Goal: Navigation & Orientation: Find specific page/section

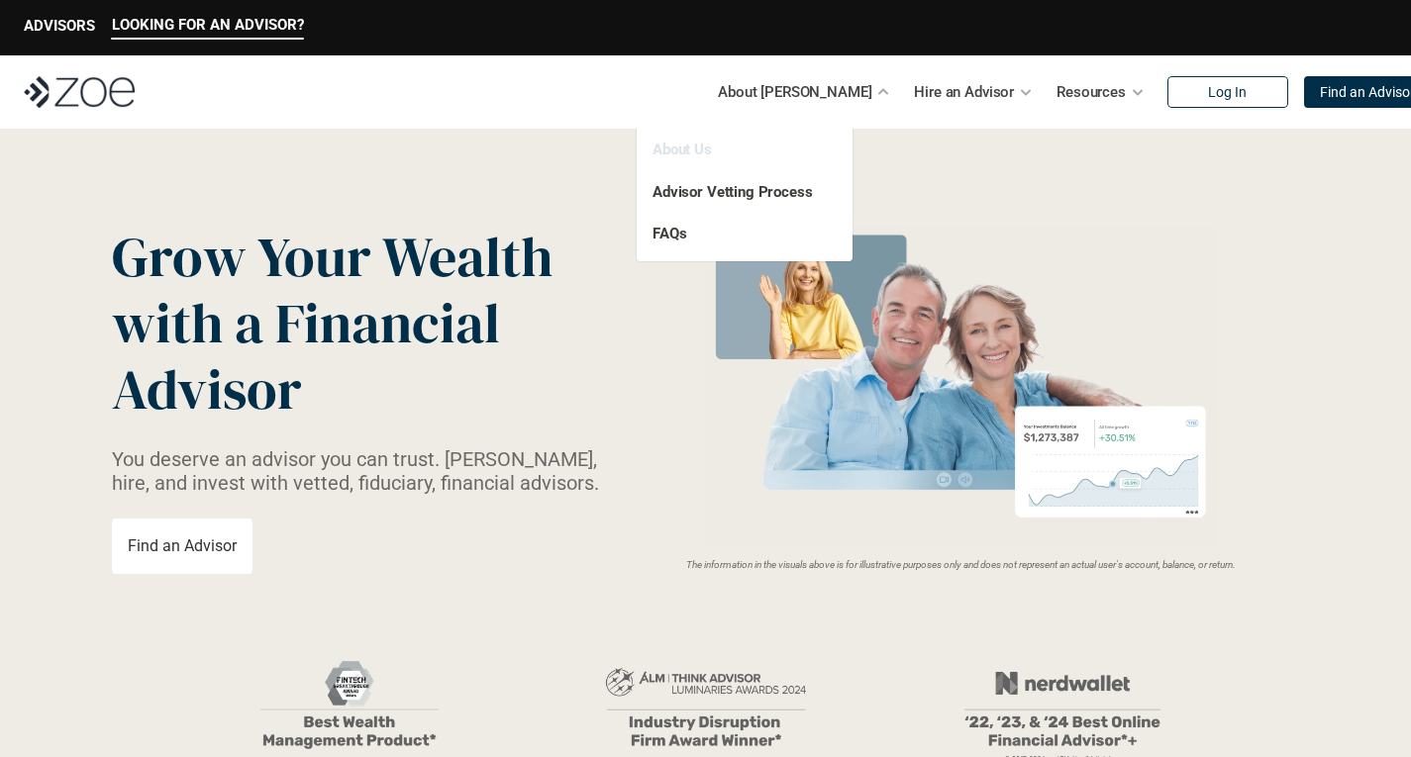
click at [677, 151] on link "About Us" at bounding box center [681, 150] width 59 height 18
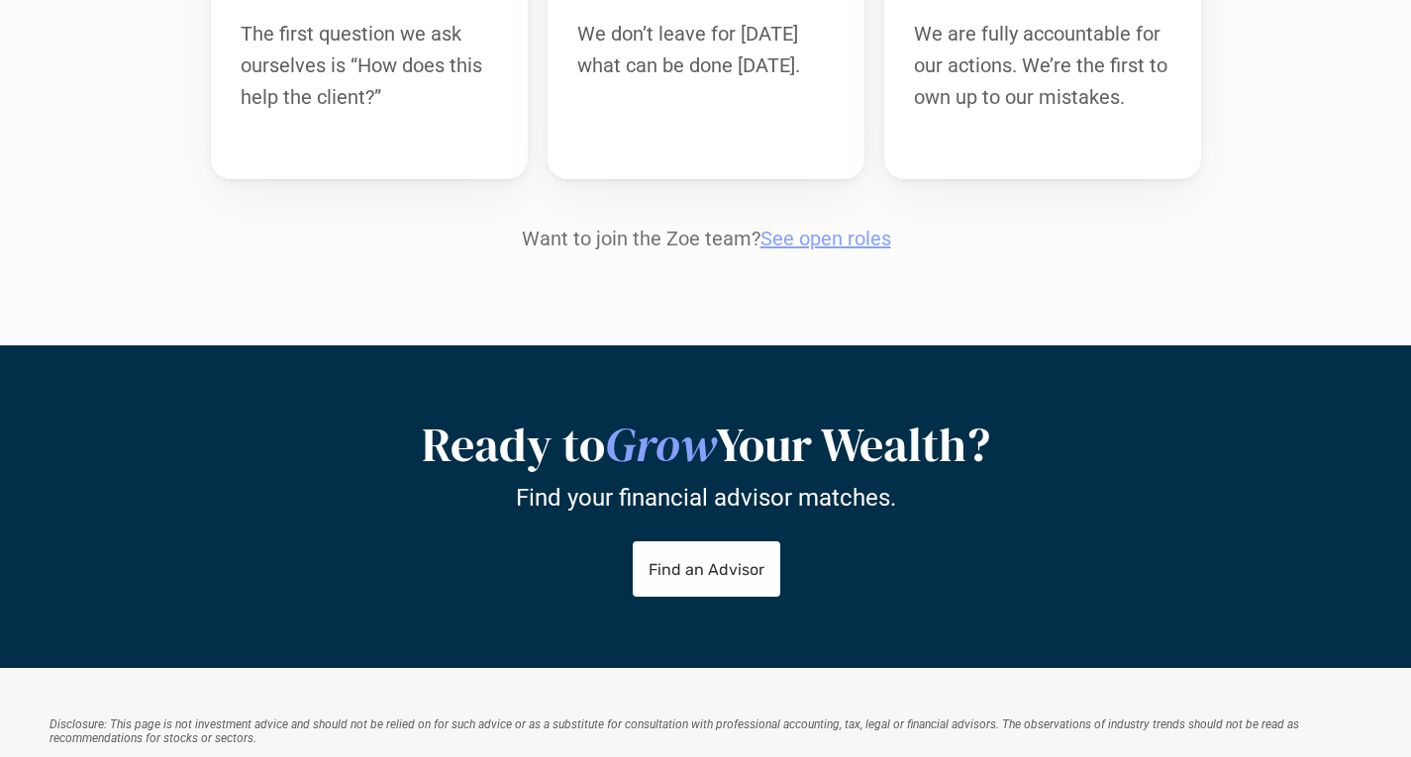
scroll to position [2242, 0]
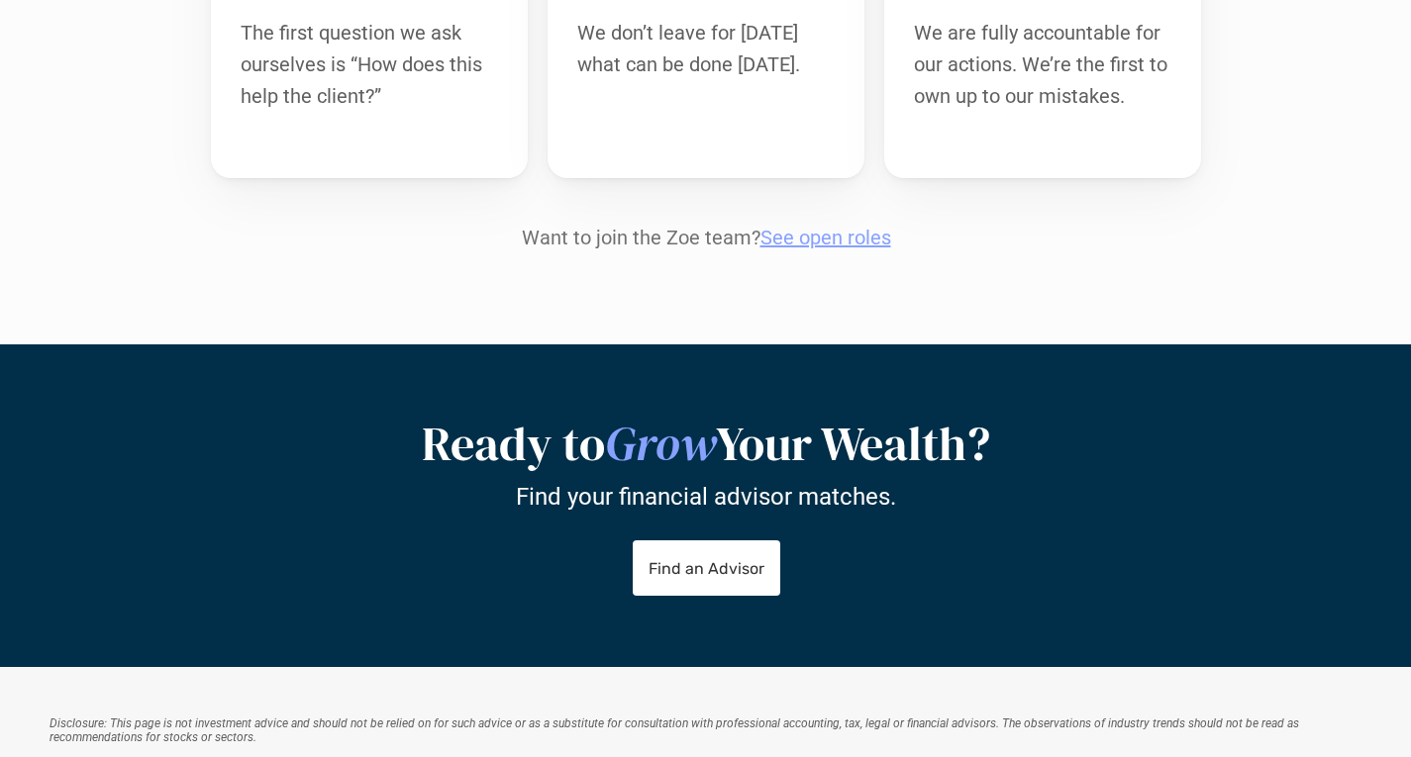
click at [855, 226] on link "See open roles" at bounding box center [824, 238] width 131 height 24
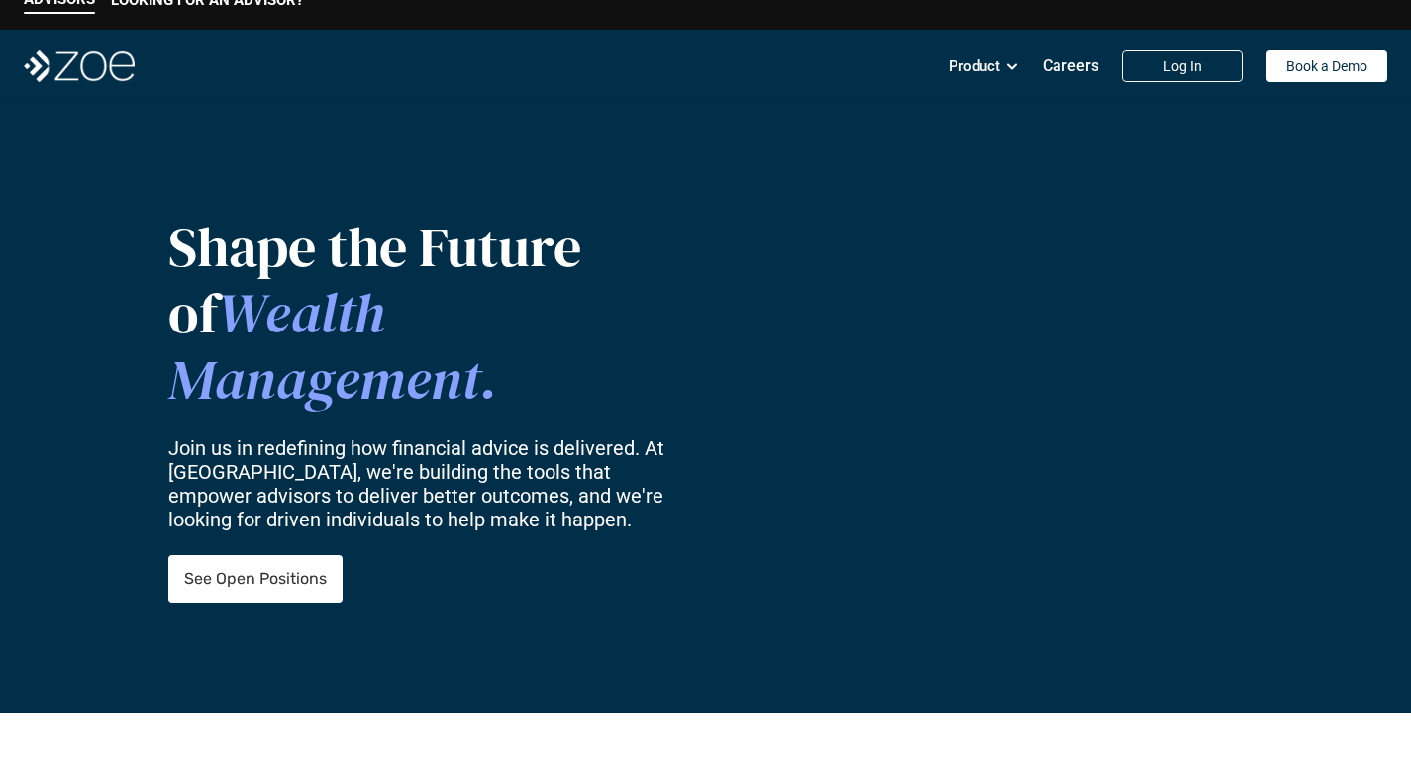
scroll to position [26, 0]
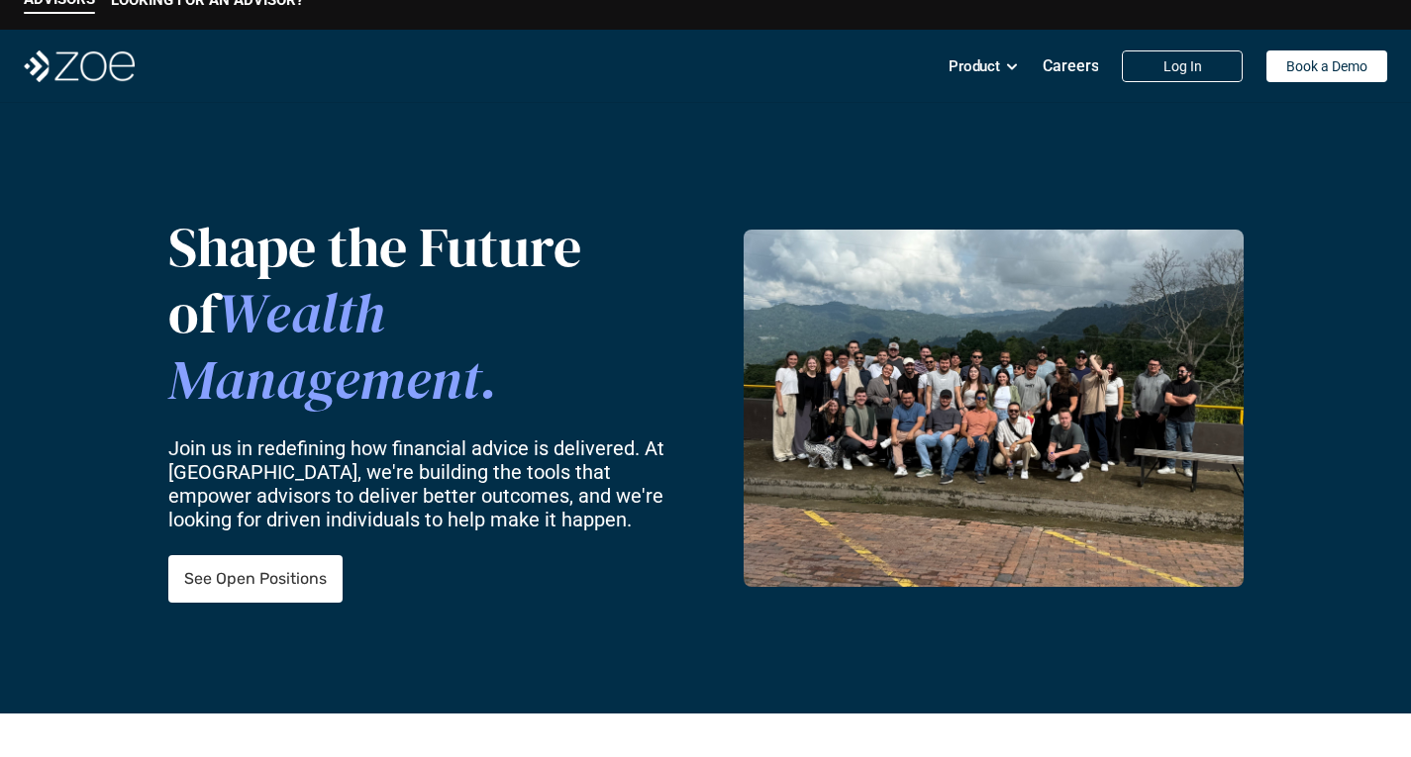
click at [214, 570] on p "See Open Positions" at bounding box center [255, 579] width 143 height 19
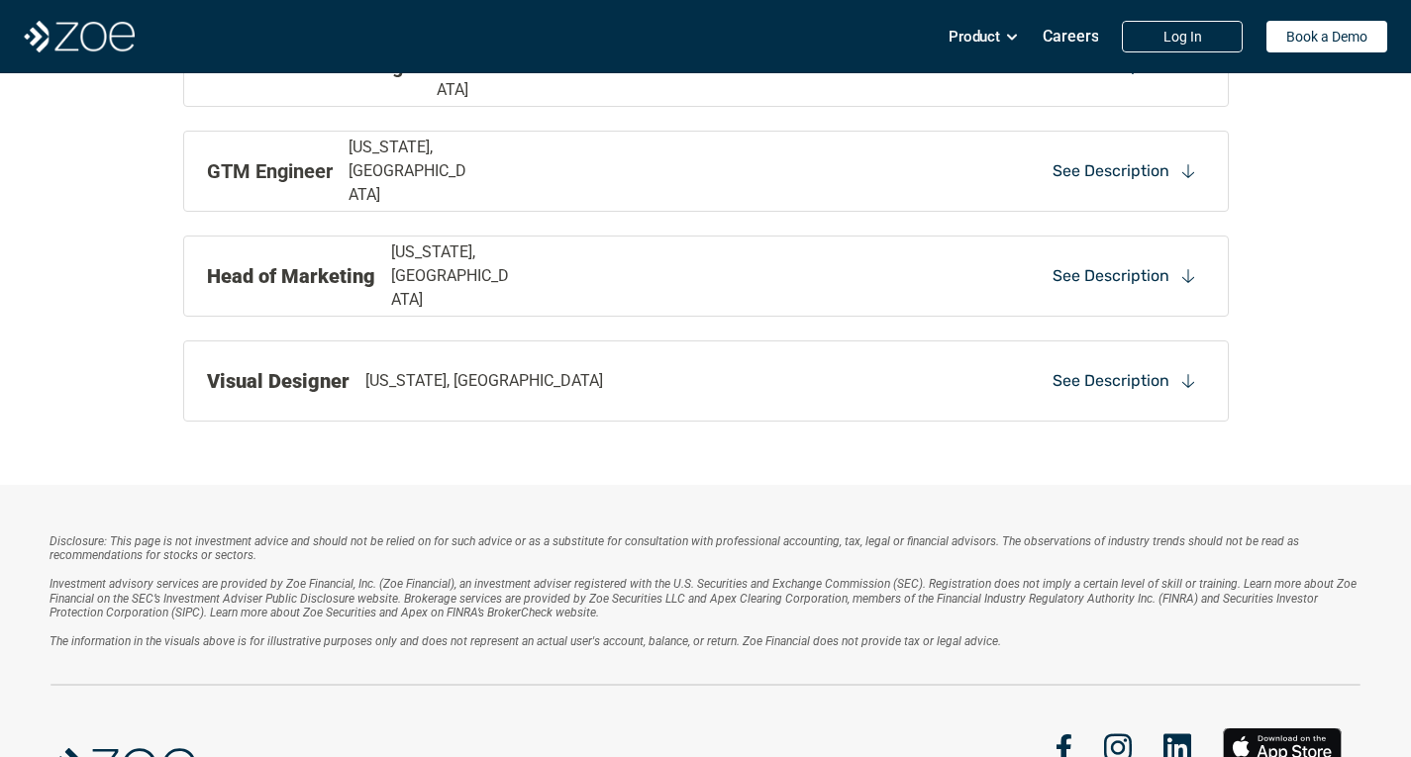
scroll to position [2523, 0]
click at [1175, 274] on div "See Description" at bounding box center [1124, 274] width 160 height 30
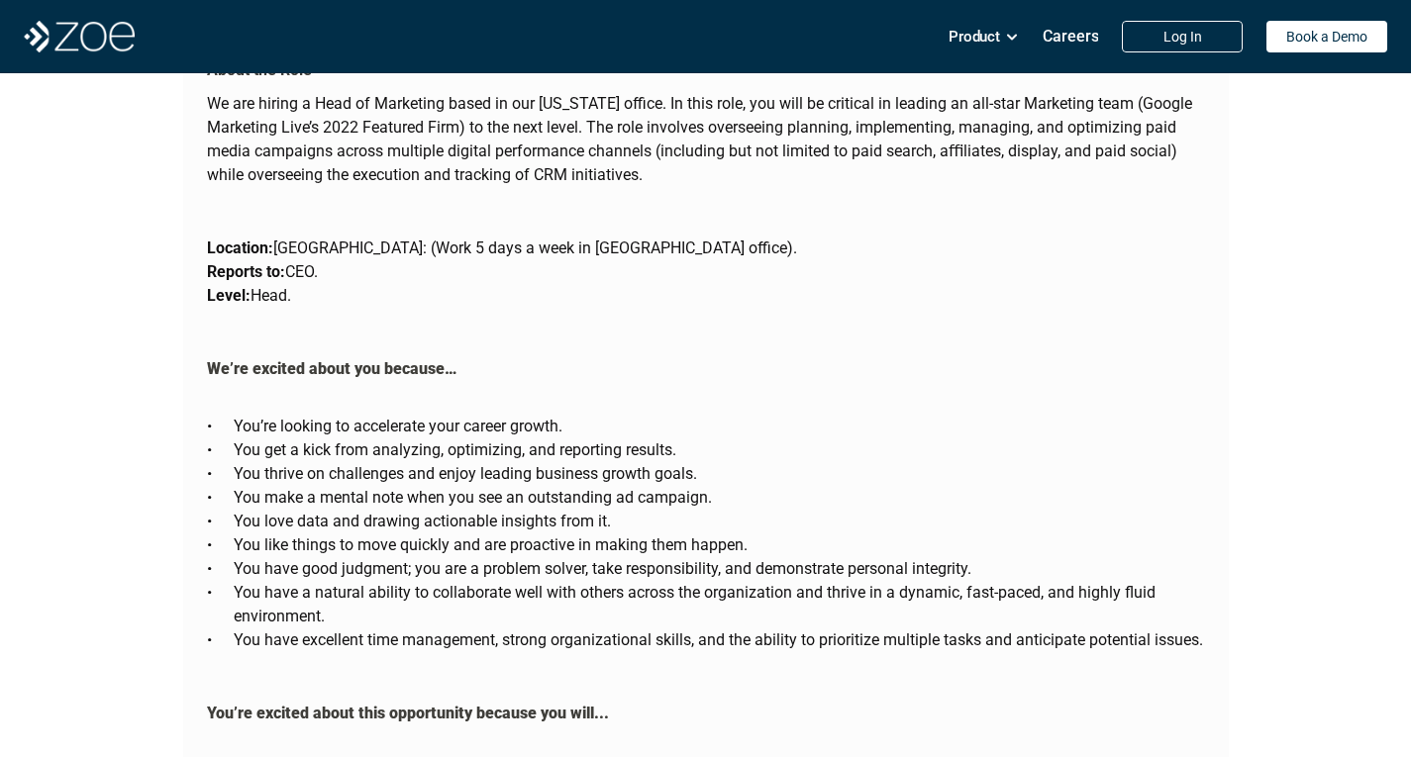
scroll to position [3174, 0]
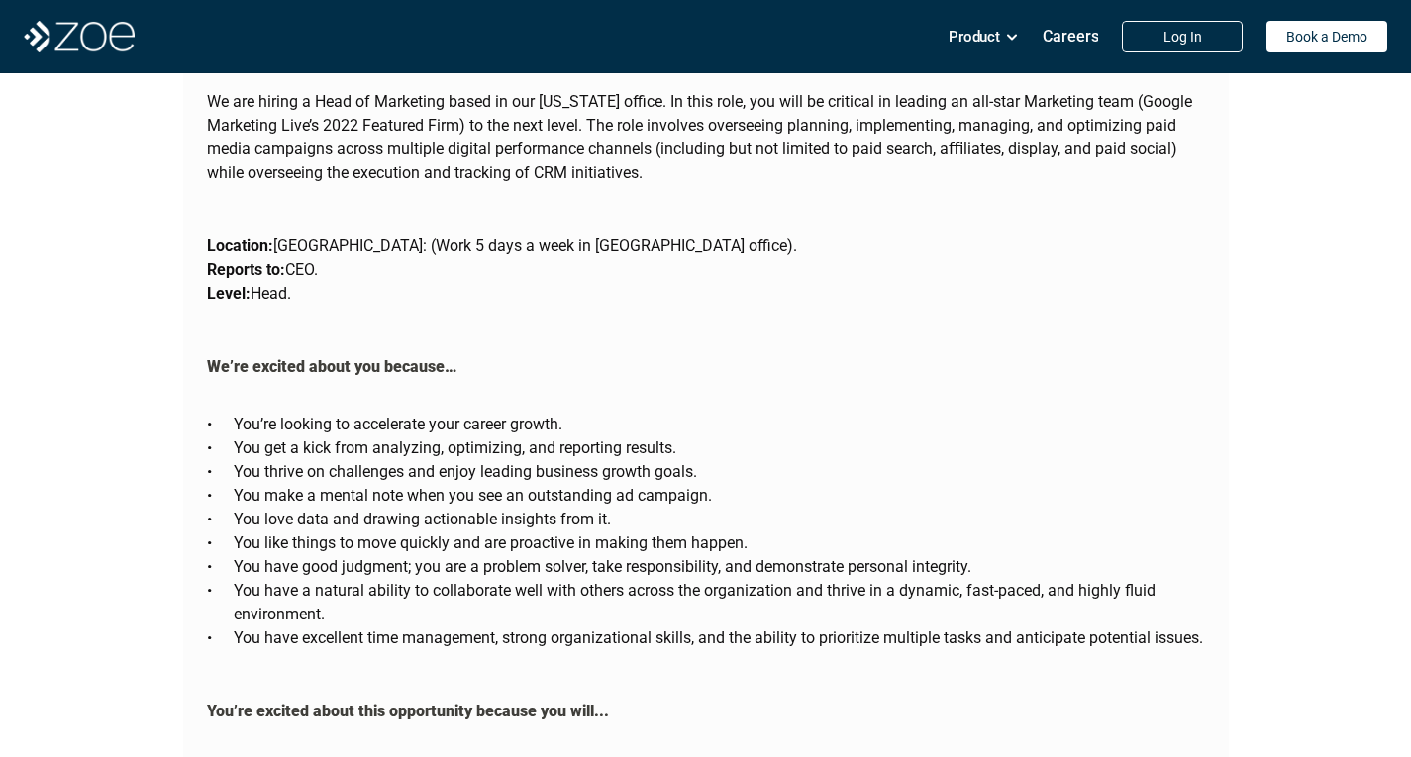
click at [977, 28] on p "Product" at bounding box center [973, 37] width 51 height 30
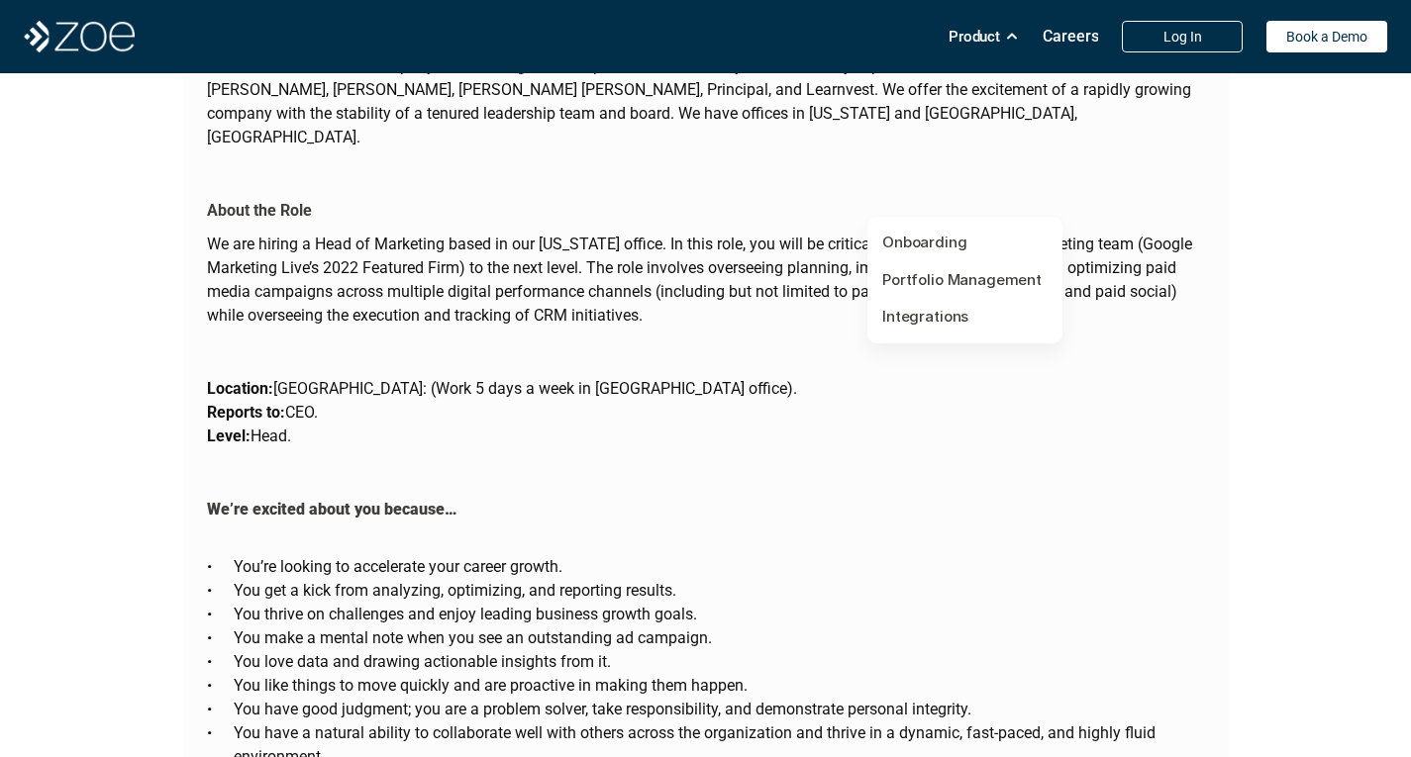
scroll to position [3030, 0]
click at [117, 42] on img at bounding box center [79, 37] width 111 height 32
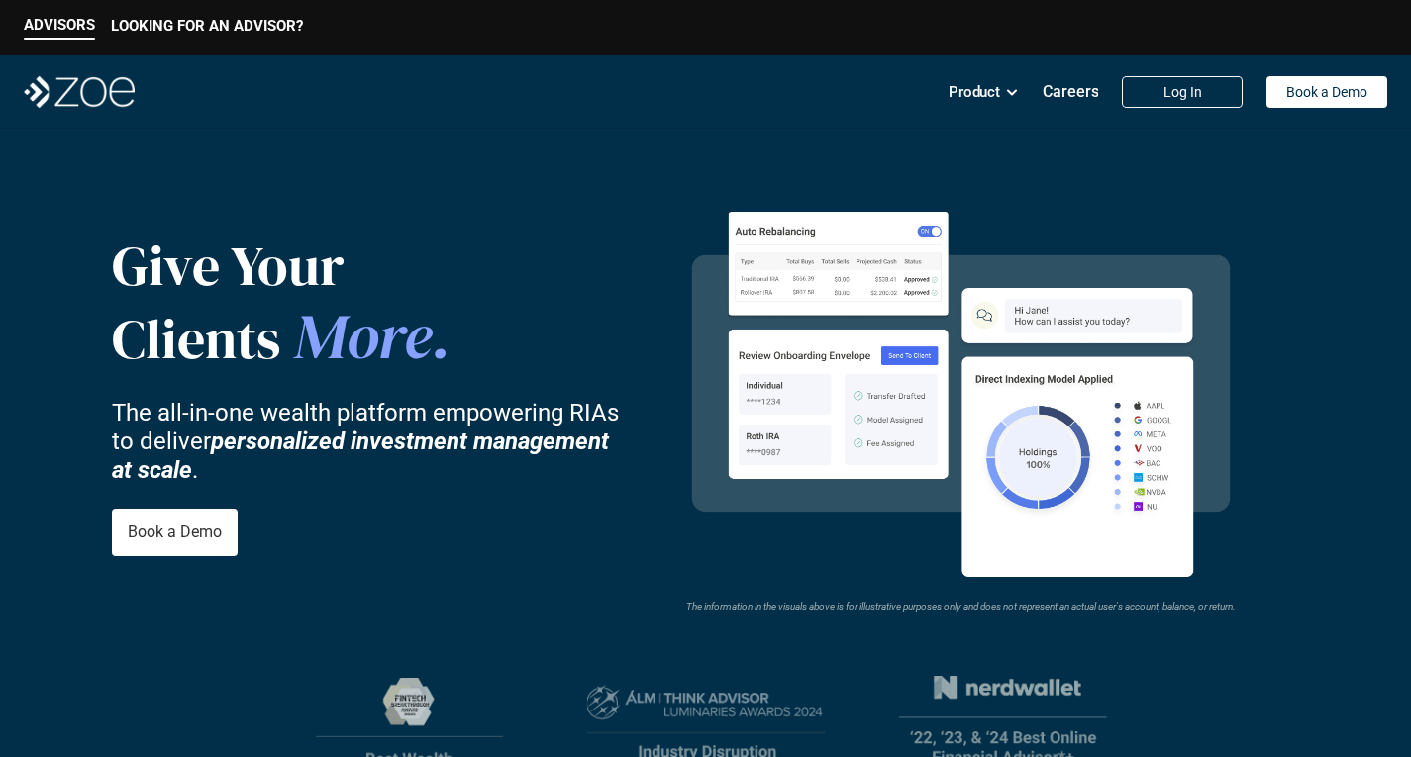
click at [993, 110] on div "Product" at bounding box center [983, 92] width 70 height 40
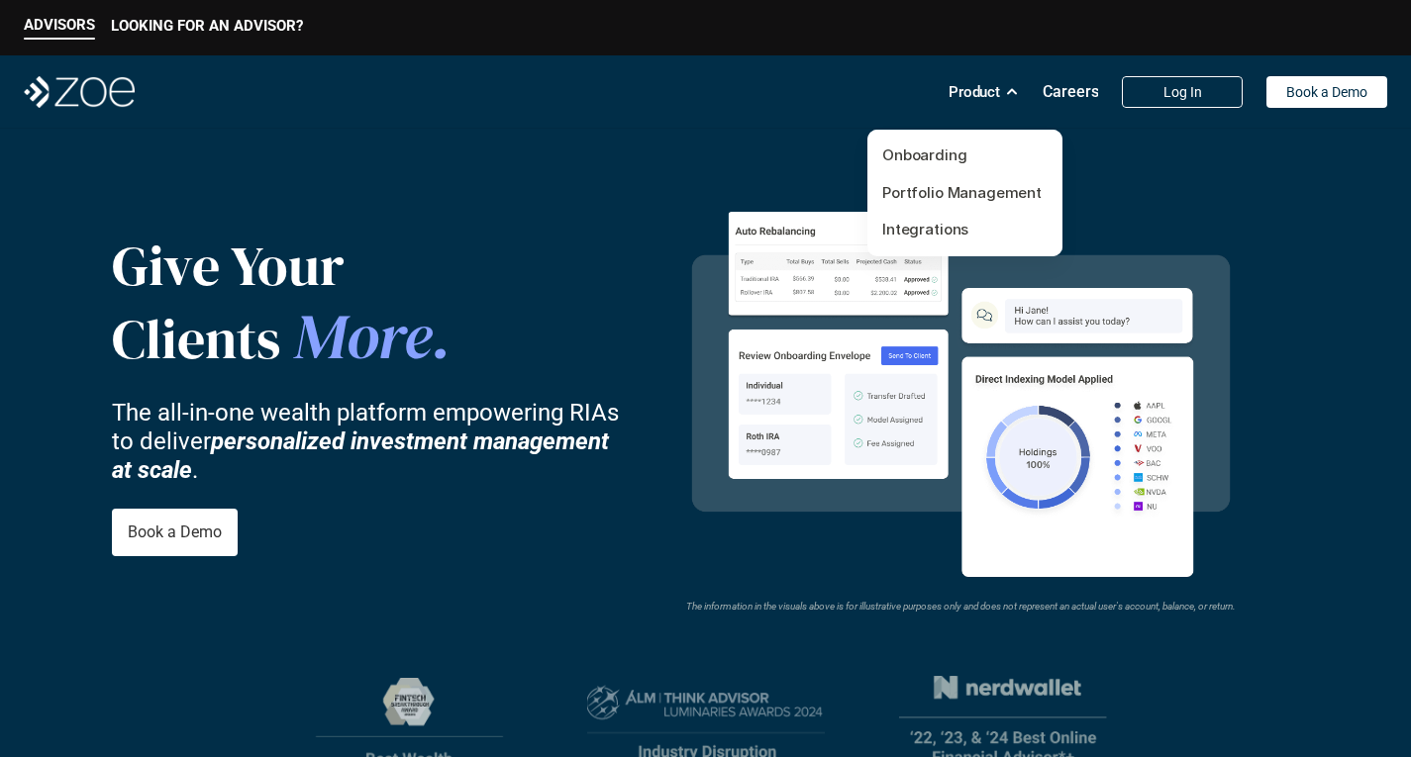
click at [1077, 83] on p "Careers" at bounding box center [1070, 91] width 56 height 19
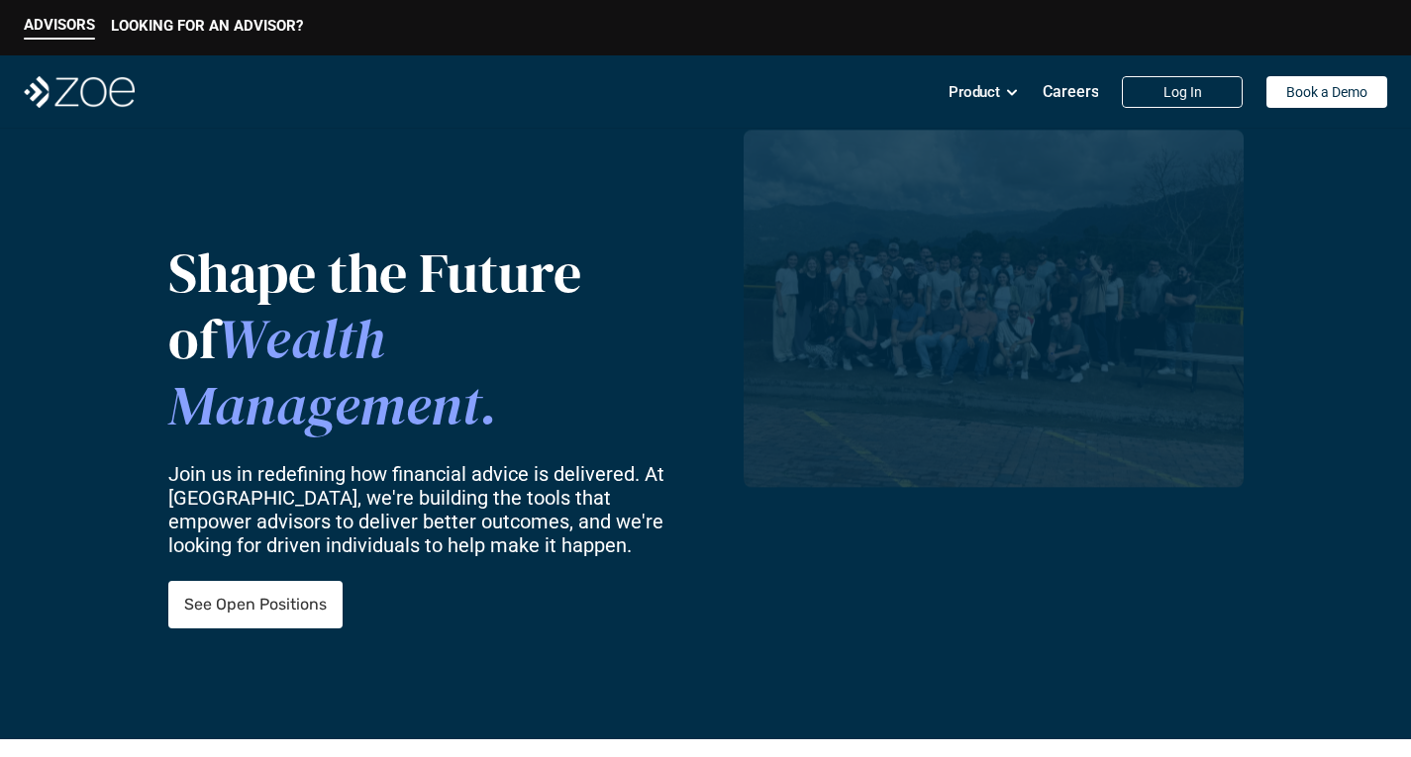
scroll to position [26, 0]
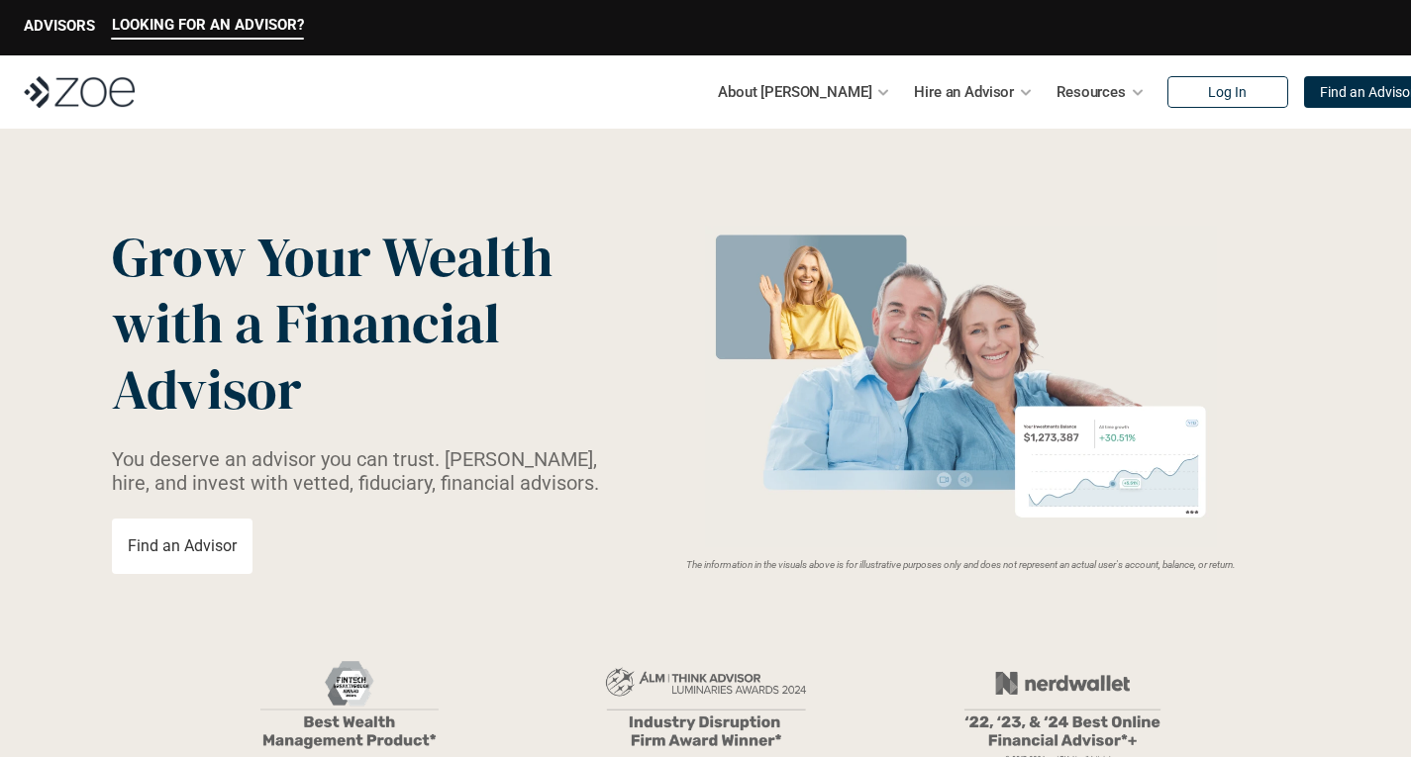
click at [876, 95] on div at bounding box center [883, 92] width 14 height 14
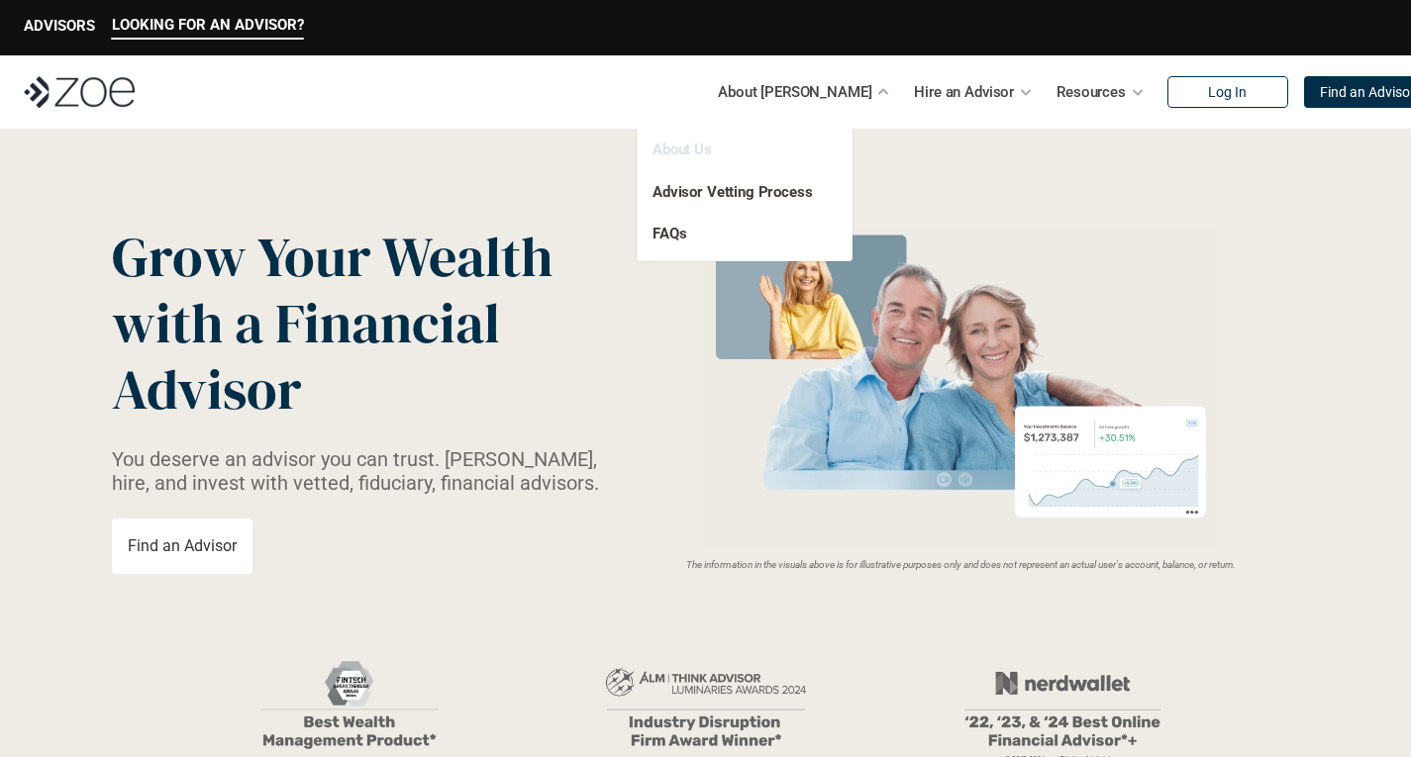
click at [700, 147] on link "About Us" at bounding box center [681, 150] width 59 height 18
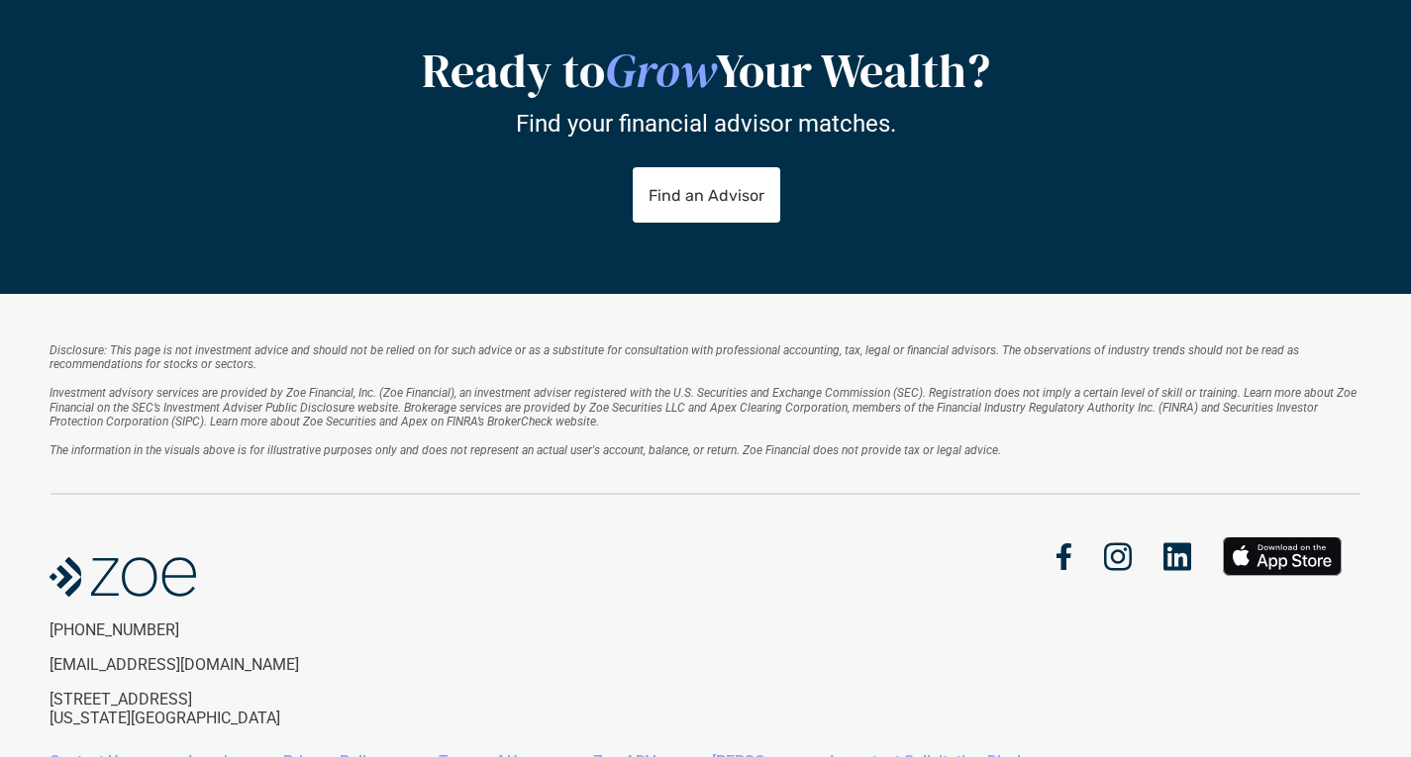
scroll to position [2638, 0]
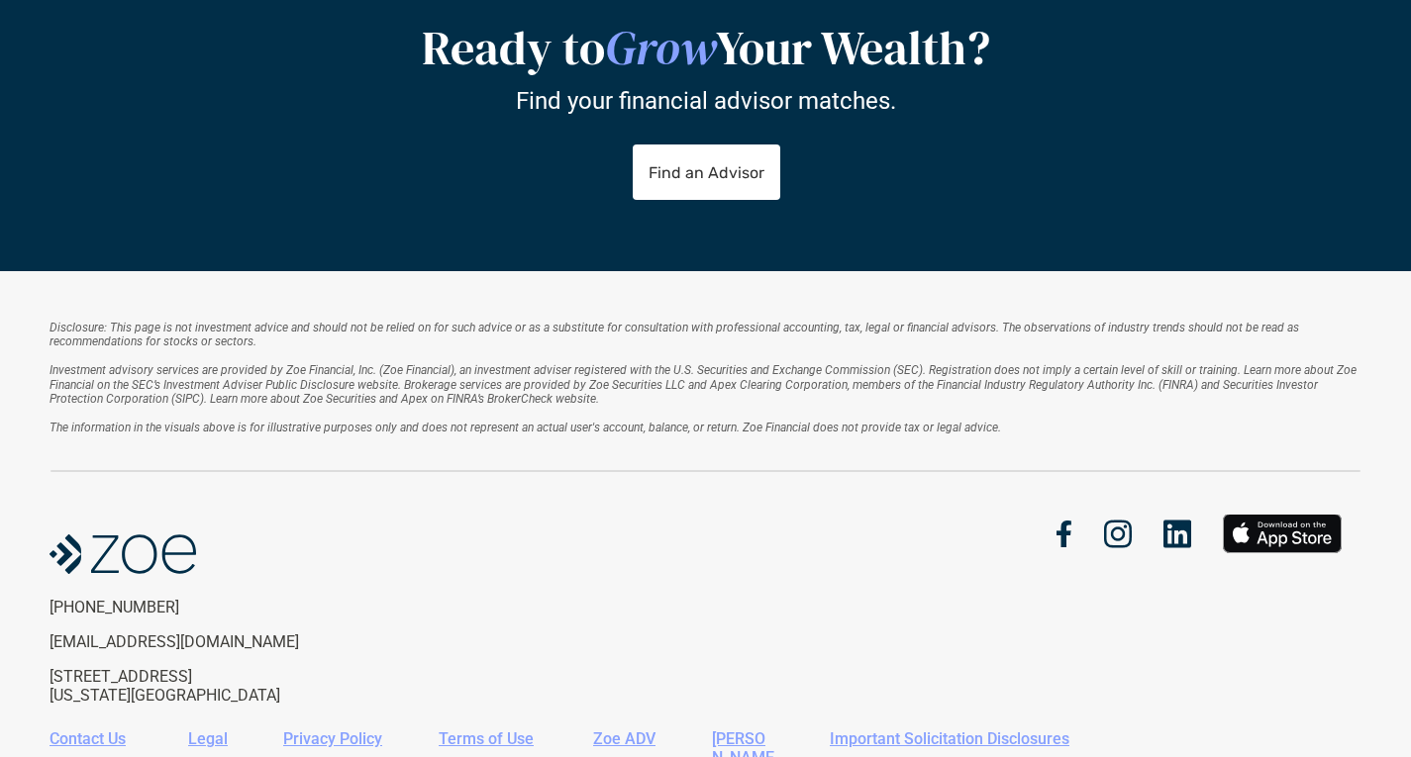
click at [767, 730] on link "[PERSON_NAME]" at bounding box center [743, 758] width 62 height 56
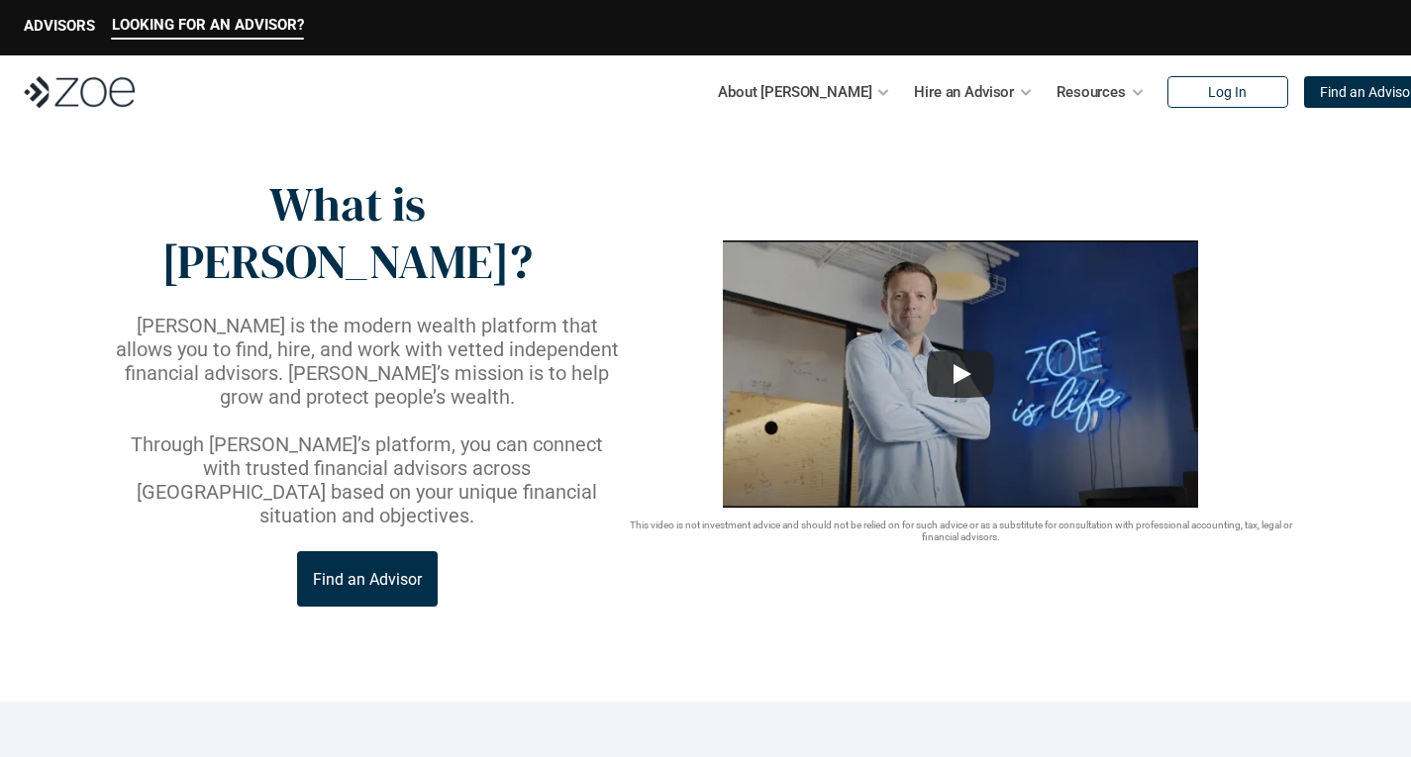
click at [1072, 87] on p "Resources" at bounding box center [1090, 92] width 69 height 30
click at [943, 92] on p "Hire an Advisor" at bounding box center [964, 92] width 100 height 30
